Goal: Find specific page/section: Find specific page/section

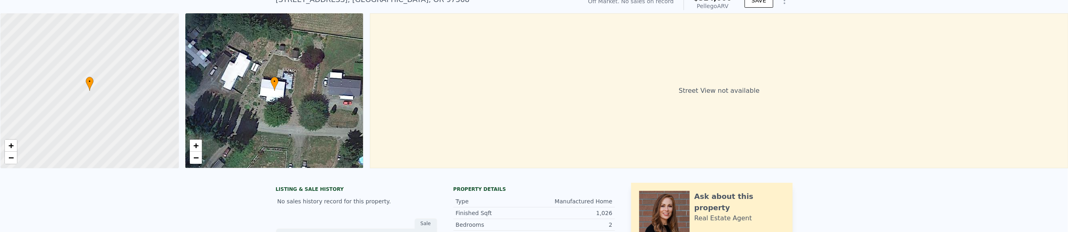
scroll to position [35, 0]
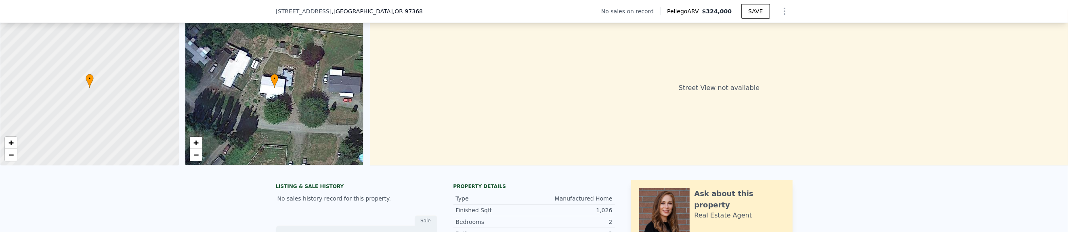
click at [147, 13] on div at bounding box center [90, 88] width 214 height 186
click at [147, 13] on div "[STREET_ADDRESS] No sales on record Pellego ARV $324,000 SAVE" at bounding box center [534, 11] width 1068 height 23
click at [142, 13] on div at bounding box center [90, 88] width 214 height 186
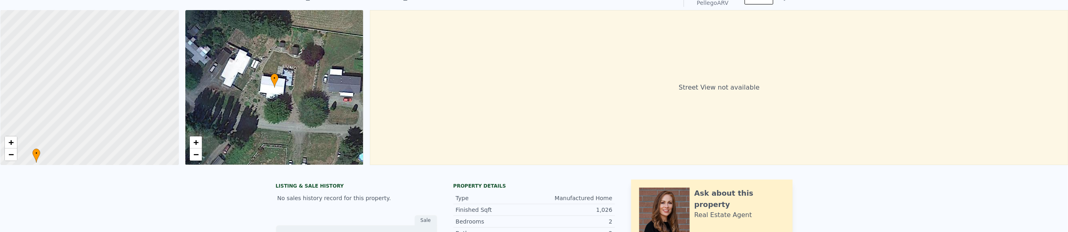
scroll to position [0, 0]
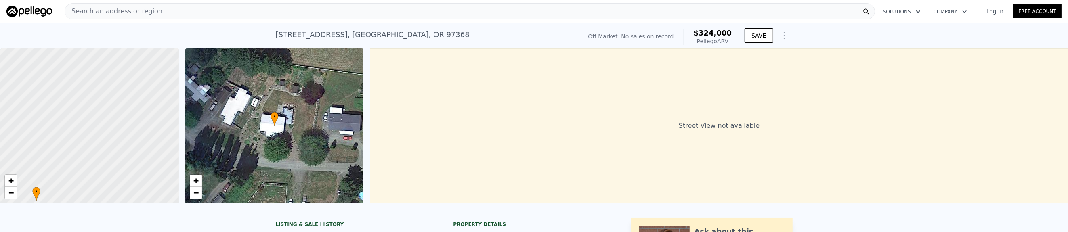
click at [127, 12] on span "Search an address or region" at bounding box center [113, 11] width 97 height 10
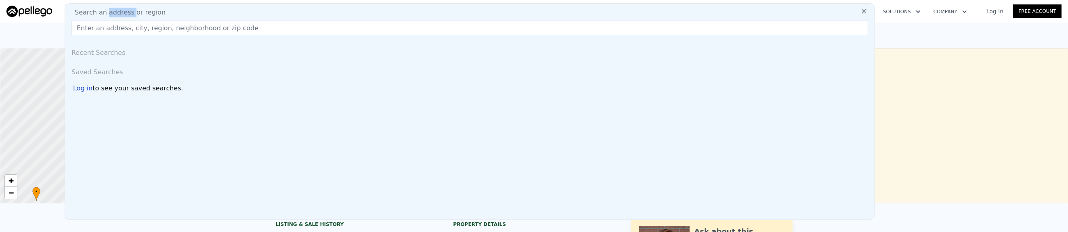
click at [127, 12] on span "Search an address or region" at bounding box center [116, 13] width 97 height 10
click at [127, 27] on input "text" at bounding box center [469, 28] width 796 height 15
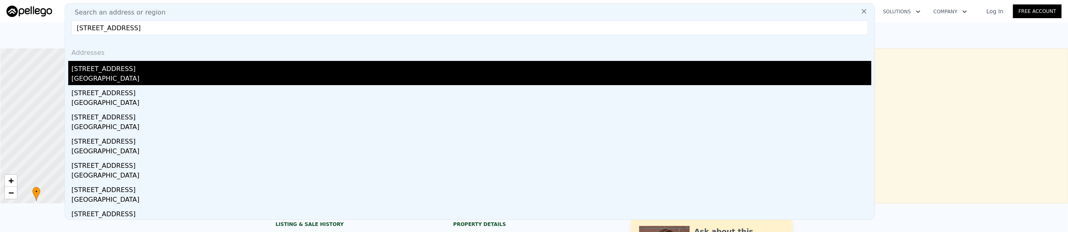
type input "[STREET_ADDRESS]"
click at [138, 78] on div "[GEOGRAPHIC_DATA]" at bounding box center [471, 79] width 800 height 11
